Goal: Task Accomplishment & Management: Use online tool/utility

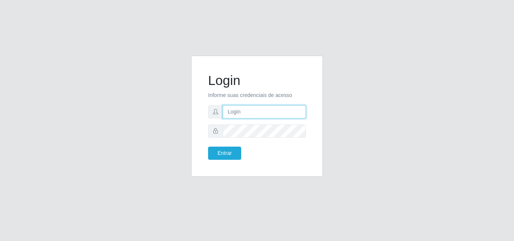
click at [245, 114] on input "text" at bounding box center [264, 111] width 83 height 13
type input "biatriz@comprebem"
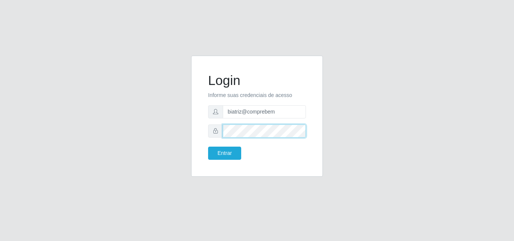
click at [208, 147] on button "Entrar" at bounding box center [224, 153] width 33 height 13
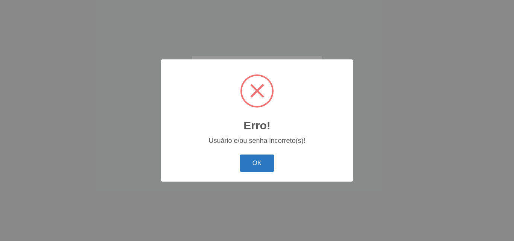
click at [262, 163] on button "OK" at bounding box center [257, 164] width 35 height 18
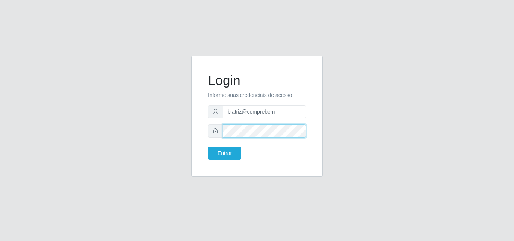
click at [208, 132] on div "Login Informe suas credenciais de acesso biatriz@comprebem Entrar" at bounding box center [256, 116] width 113 height 102
click at [208, 147] on button "Entrar" at bounding box center [224, 153] width 33 height 13
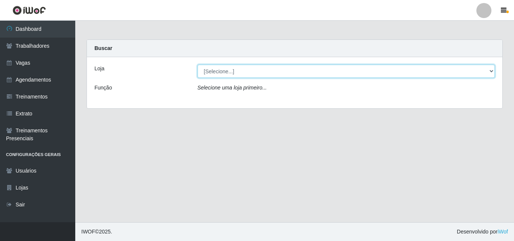
drag, startPoint x: 245, startPoint y: 66, endPoint x: 241, endPoint y: 72, distance: 7.3
click at [243, 70] on select "[Selecione...] Supermercado Compre Bem - Itabaiana" at bounding box center [346, 71] width 298 height 13
select select "264"
click at [197, 65] on select "[Selecione...] Supermercado Compre Bem - Itabaiana" at bounding box center [346, 71] width 298 height 13
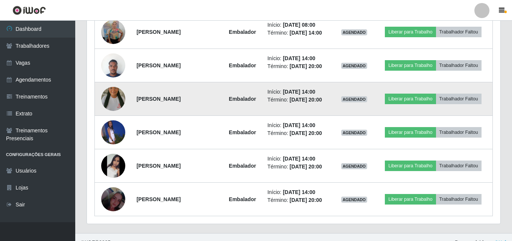
scroll to position [459, 0]
